Goal: Complete application form

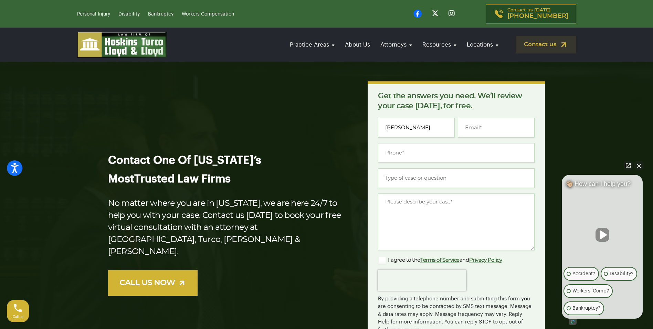
type input "[PERSON_NAME]"
type input "[EMAIL_ADDRESS][DOMAIN_NAME]"
type input "[PHONE_NUMBER]"
type input "V"
click at [429, 173] on input "Bankruptchy" at bounding box center [456, 178] width 157 height 20
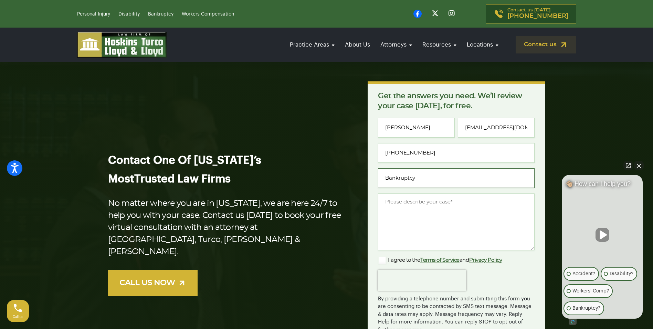
type input "Bankruptcy"
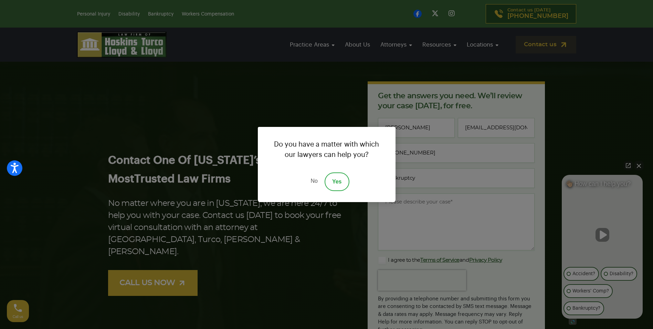
click at [333, 190] on link "Yes" at bounding box center [337, 181] width 25 height 19
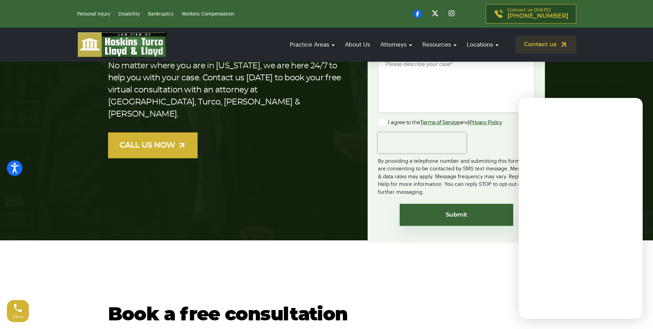
scroll to position [138, 0]
